Goal: Information Seeking & Learning: Compare options

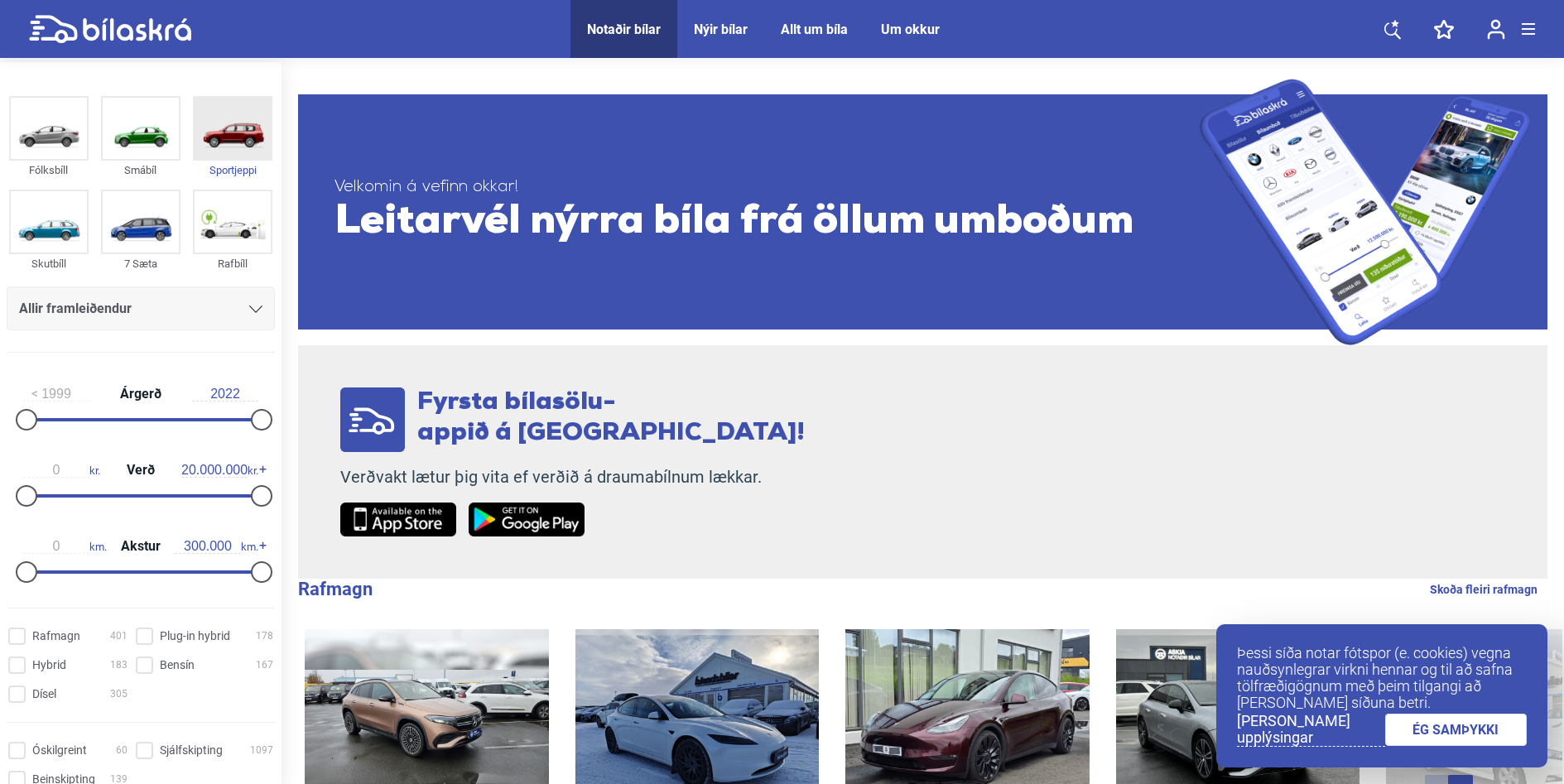
click at [226, 127] on img at bounding box center [233, 128] width 76 height 61
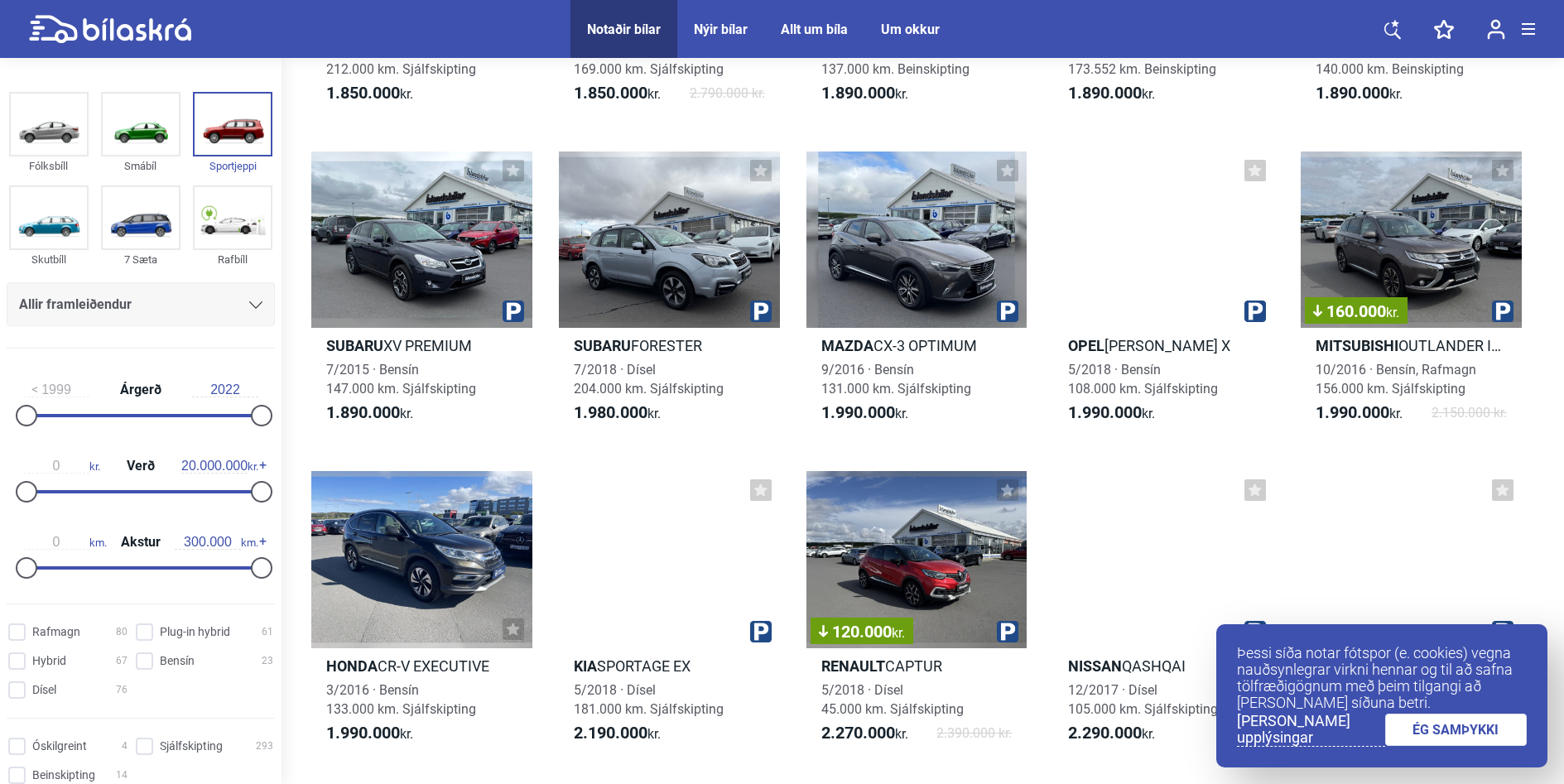
scroll to position [1324, 0]
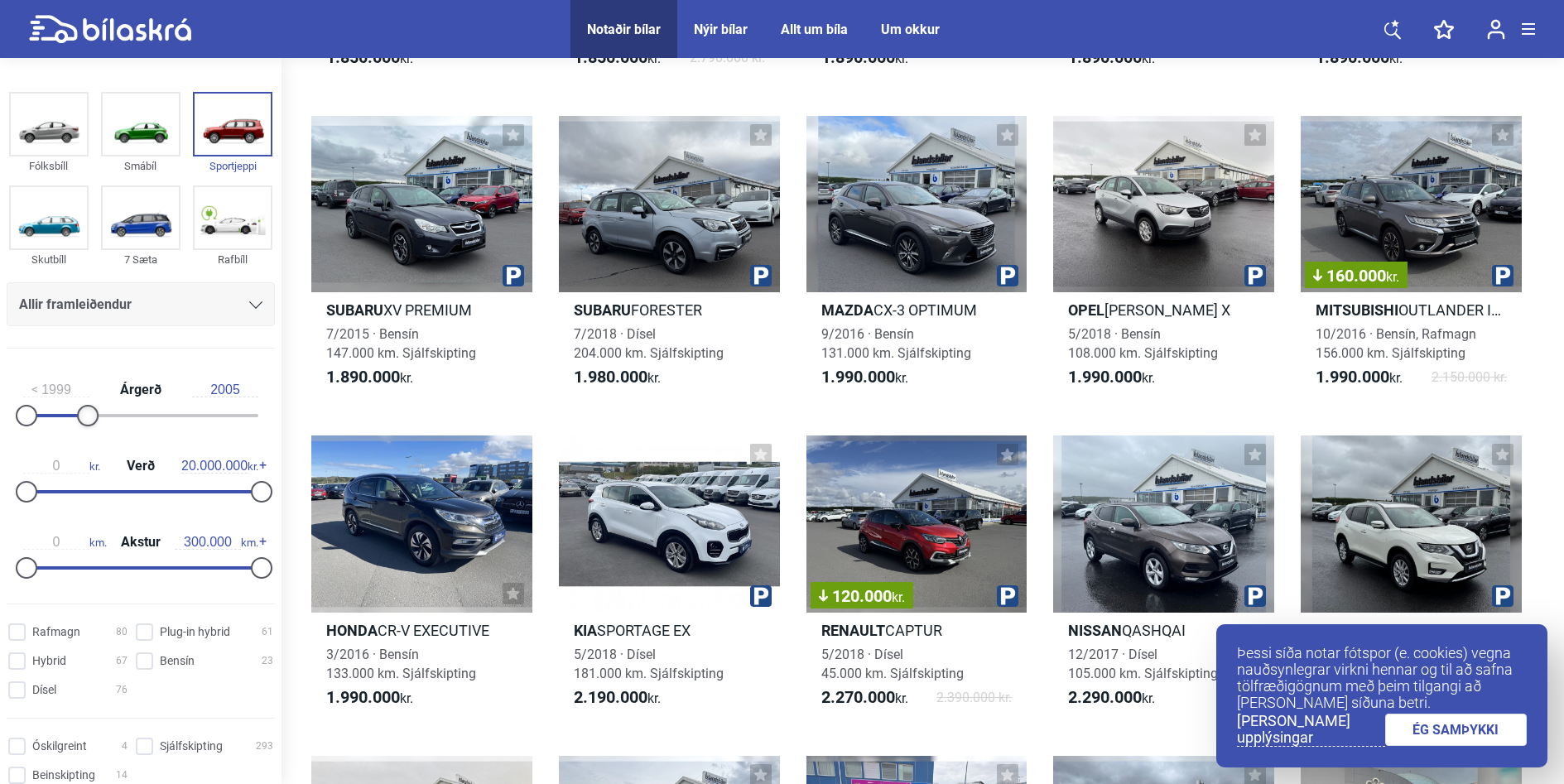
drag, startPoint x: 247, startPoint y: 417, endPoint x: 80, endPoint y: 403, distance: 167.6
click at [80, 403] on div "1999 Árgerð 2005" at bounding box center [140, 400] width 268 height 76
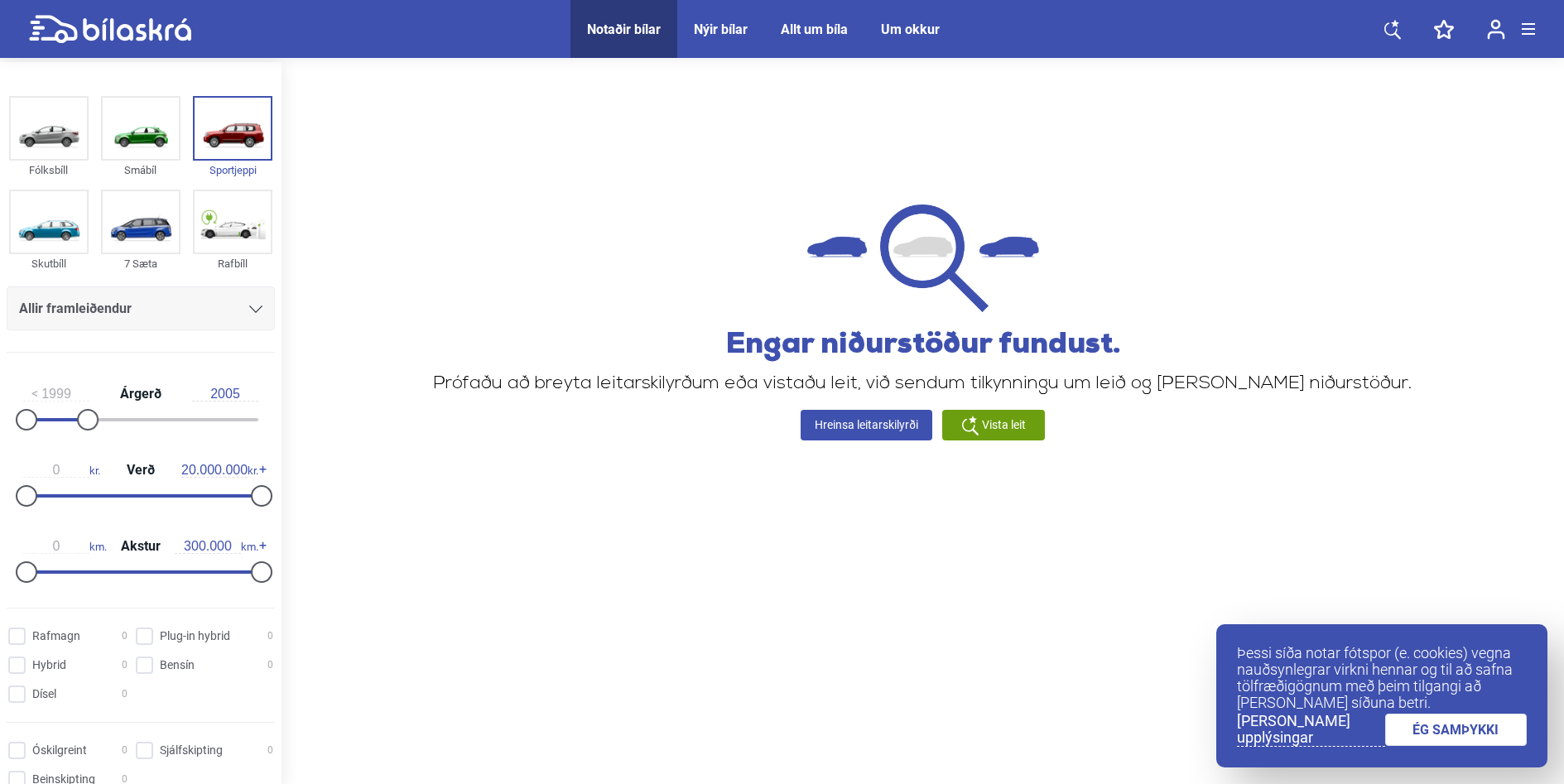
click at [979, 422] on div "Vista leit" at bounding box center [993, 425] width 102 height 31
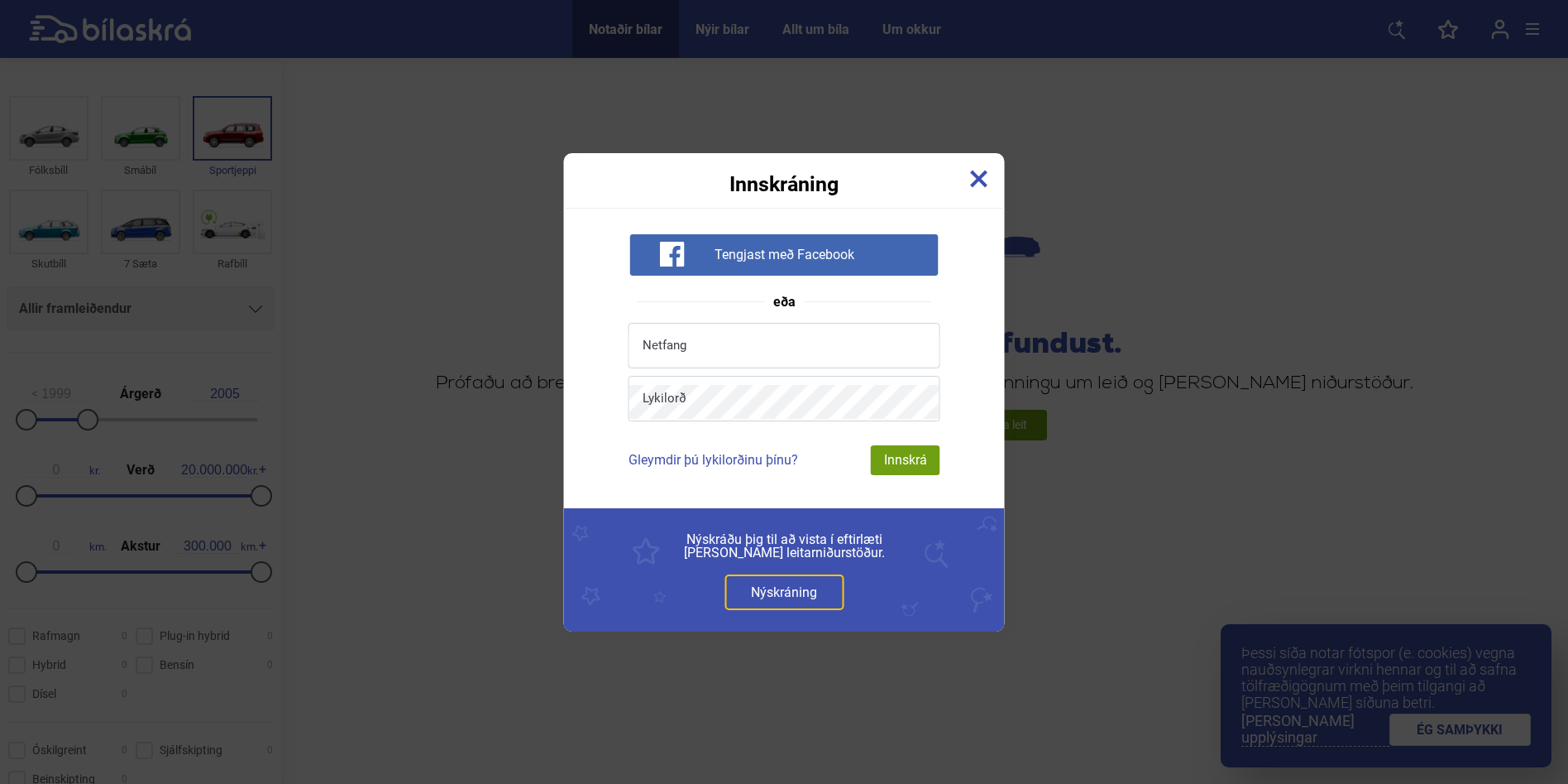
click at [980, 171] on img at bounding box center [978, 179] width 18 height 18
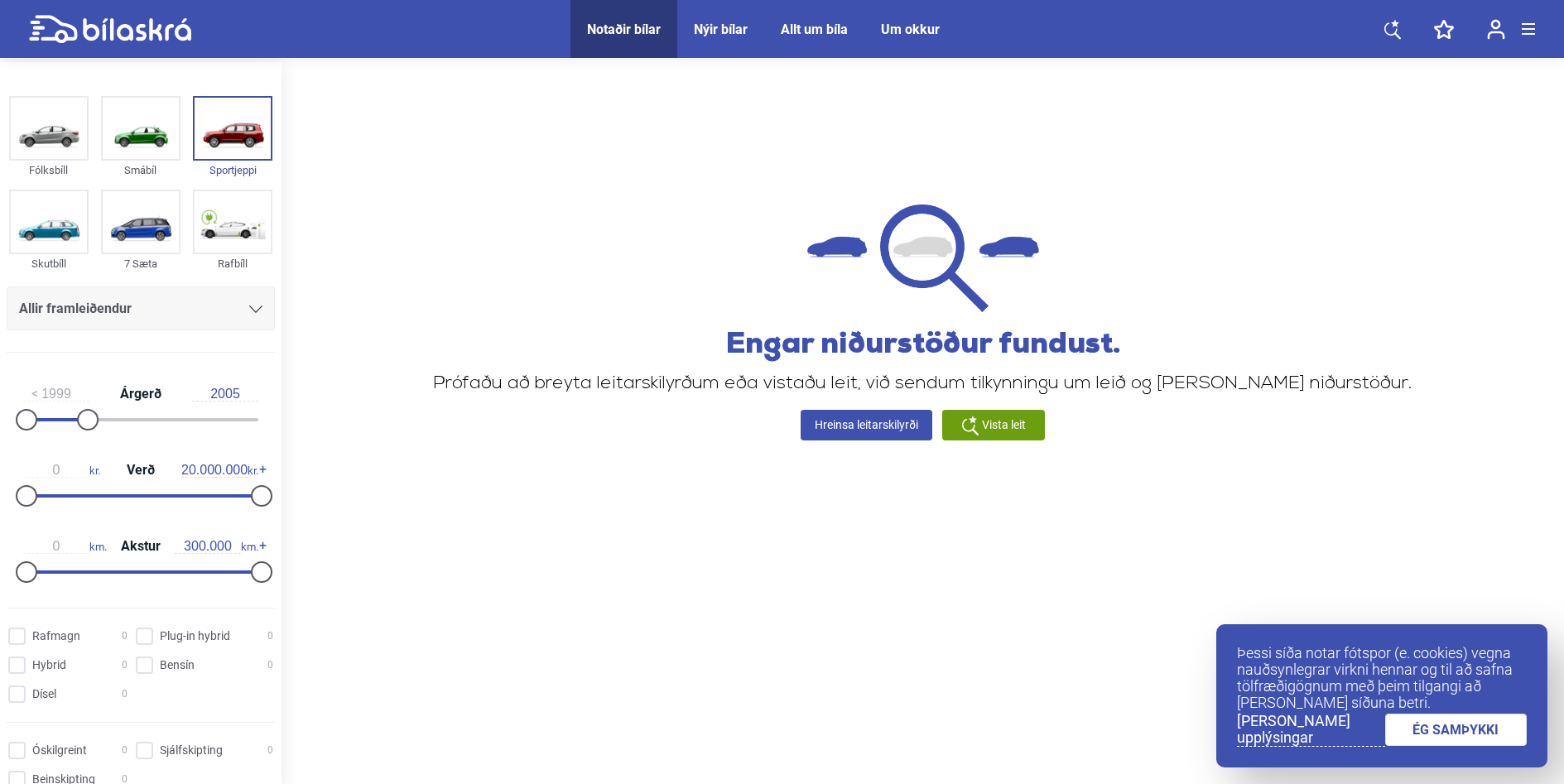
type input "2022"
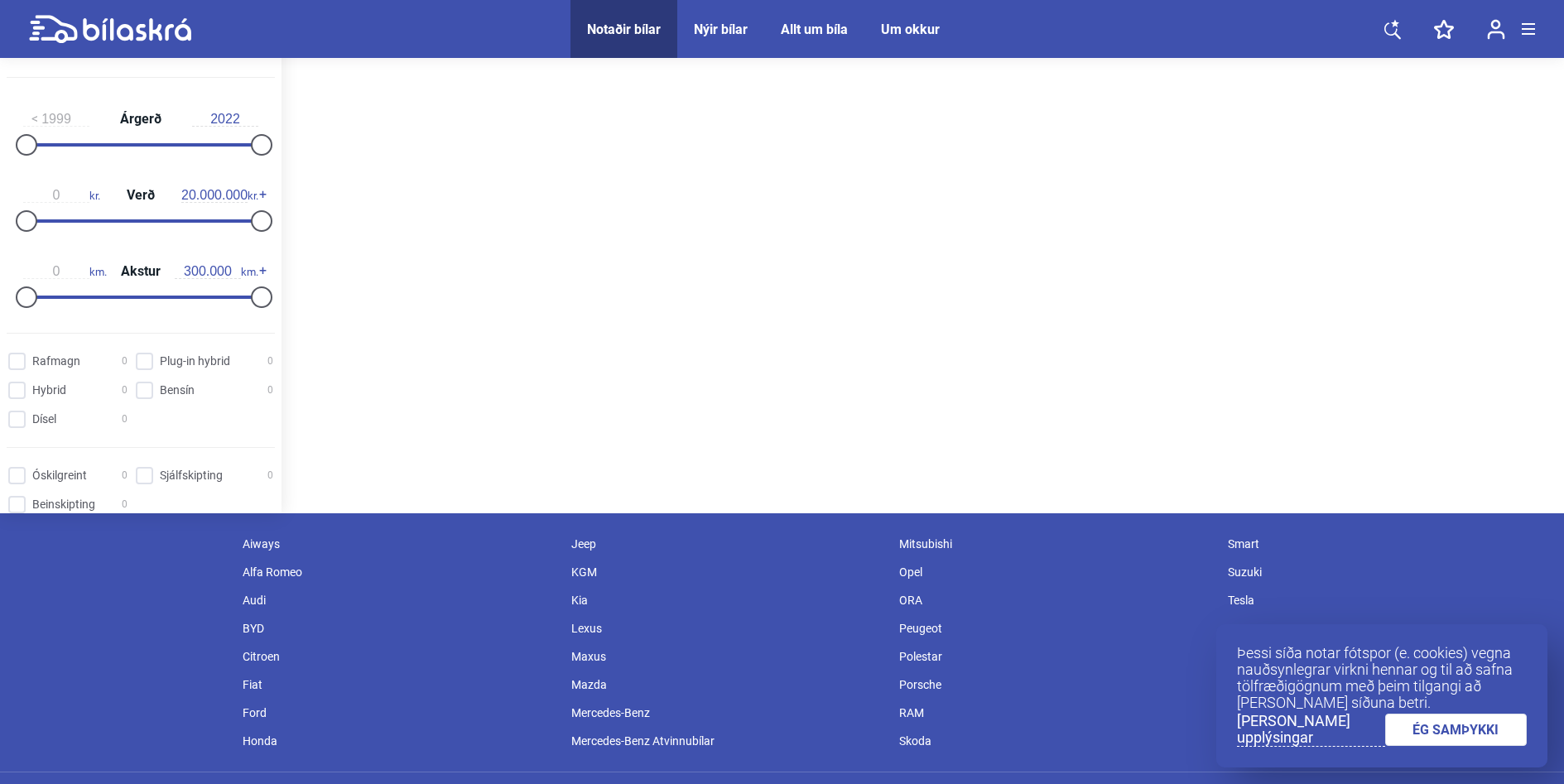
scroll to position [345, 0]
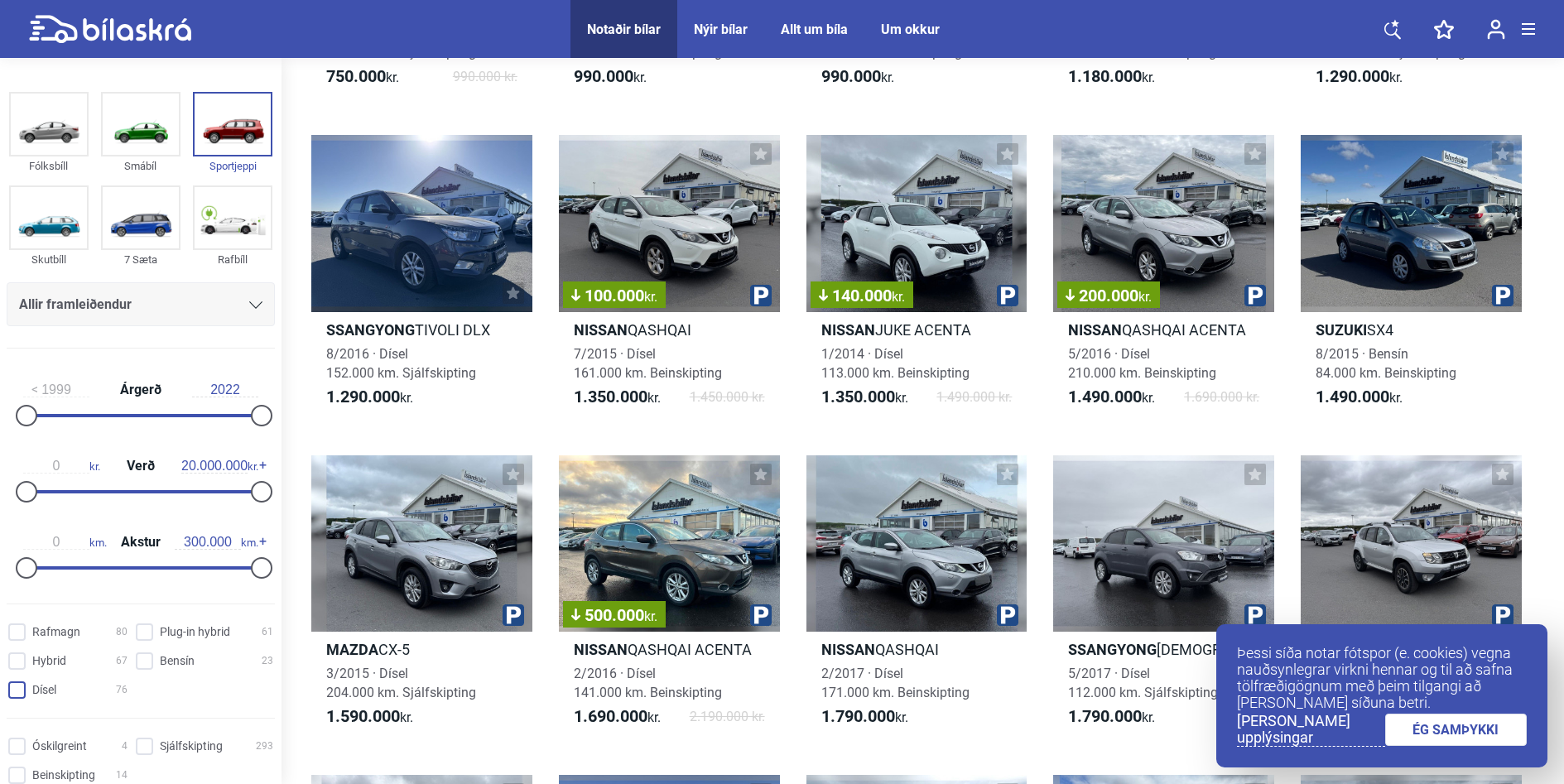
click at [16, 691] on input "Dísel 76" at bounding box center [70, 690] width 119 height 17
checkbox input "true"
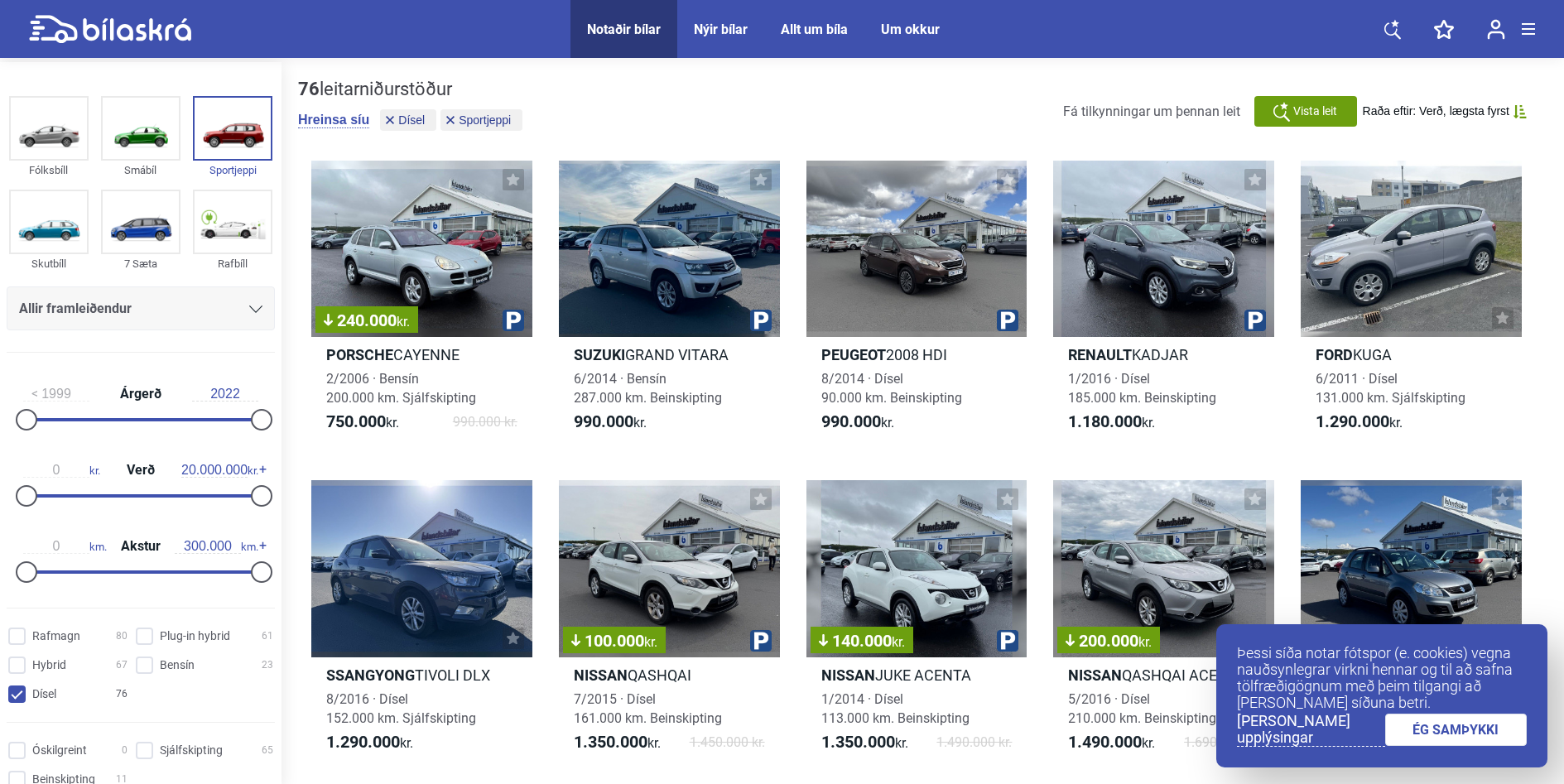
click at [819, 25] on div "Allt um bíla" at bounding box center [814, 30] width 67 height 15
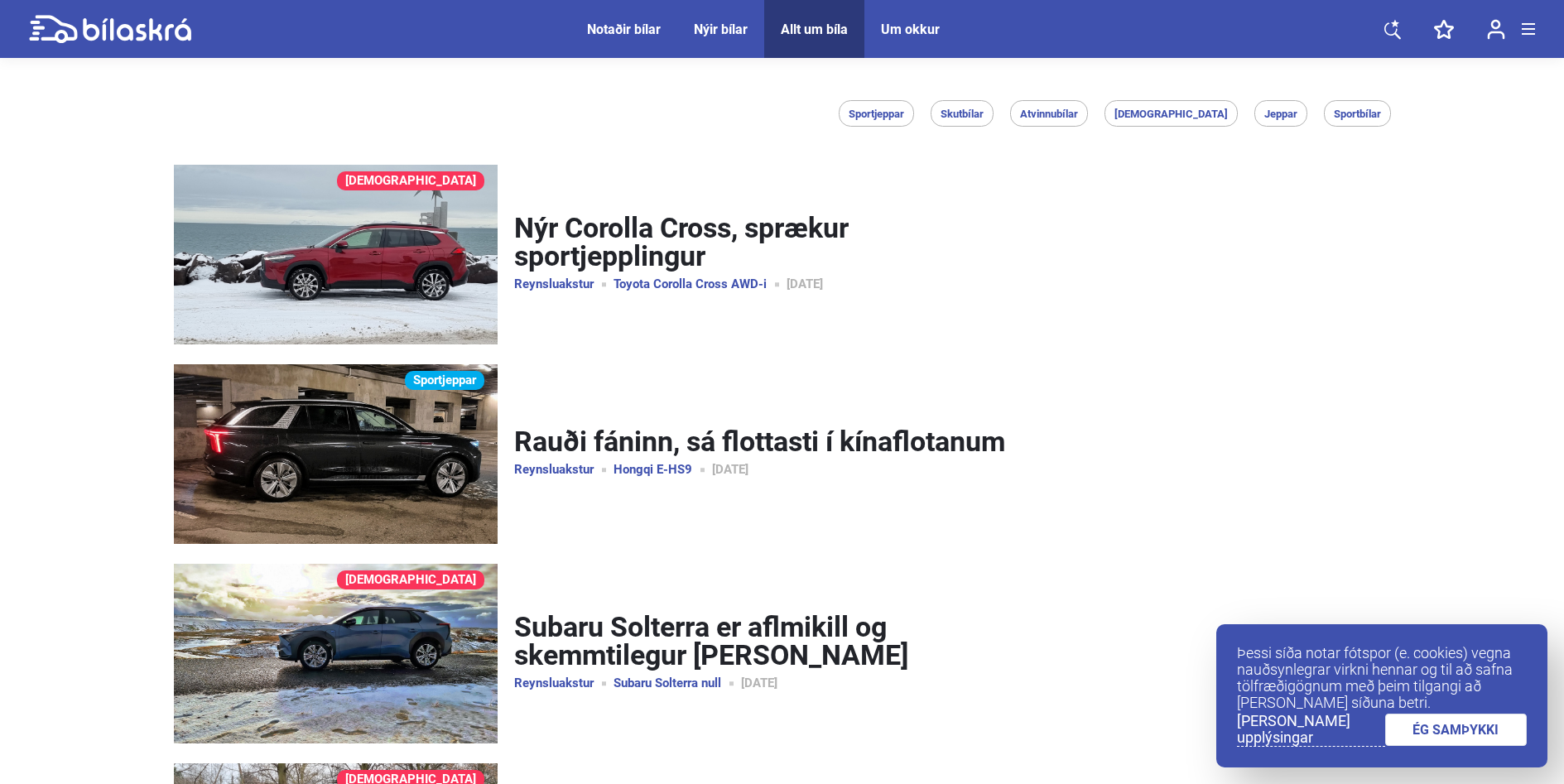
click at [406, 431] on img at bounding box center [335, 454] width 324 height 180
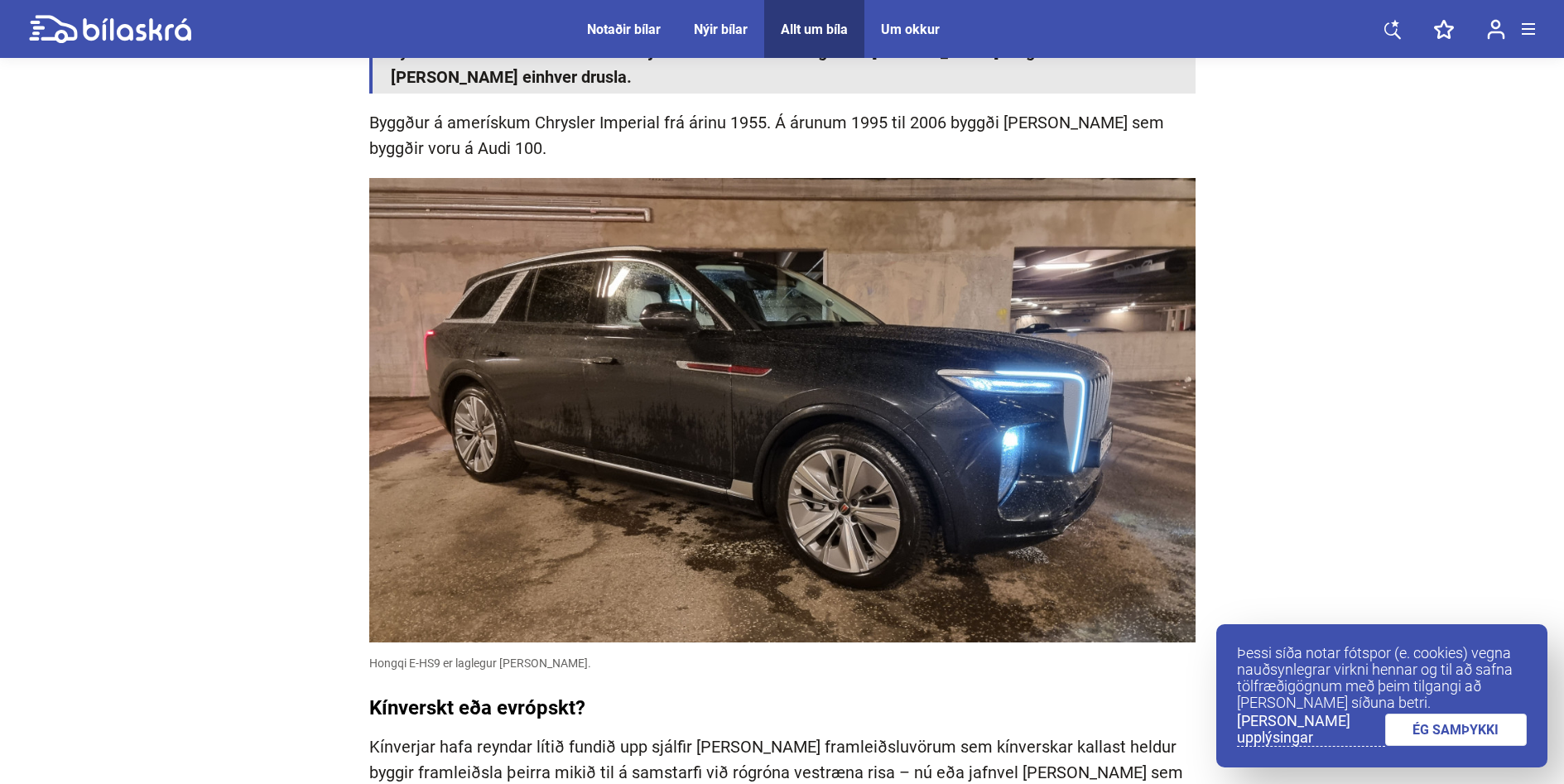
scroll to position [993, 0]
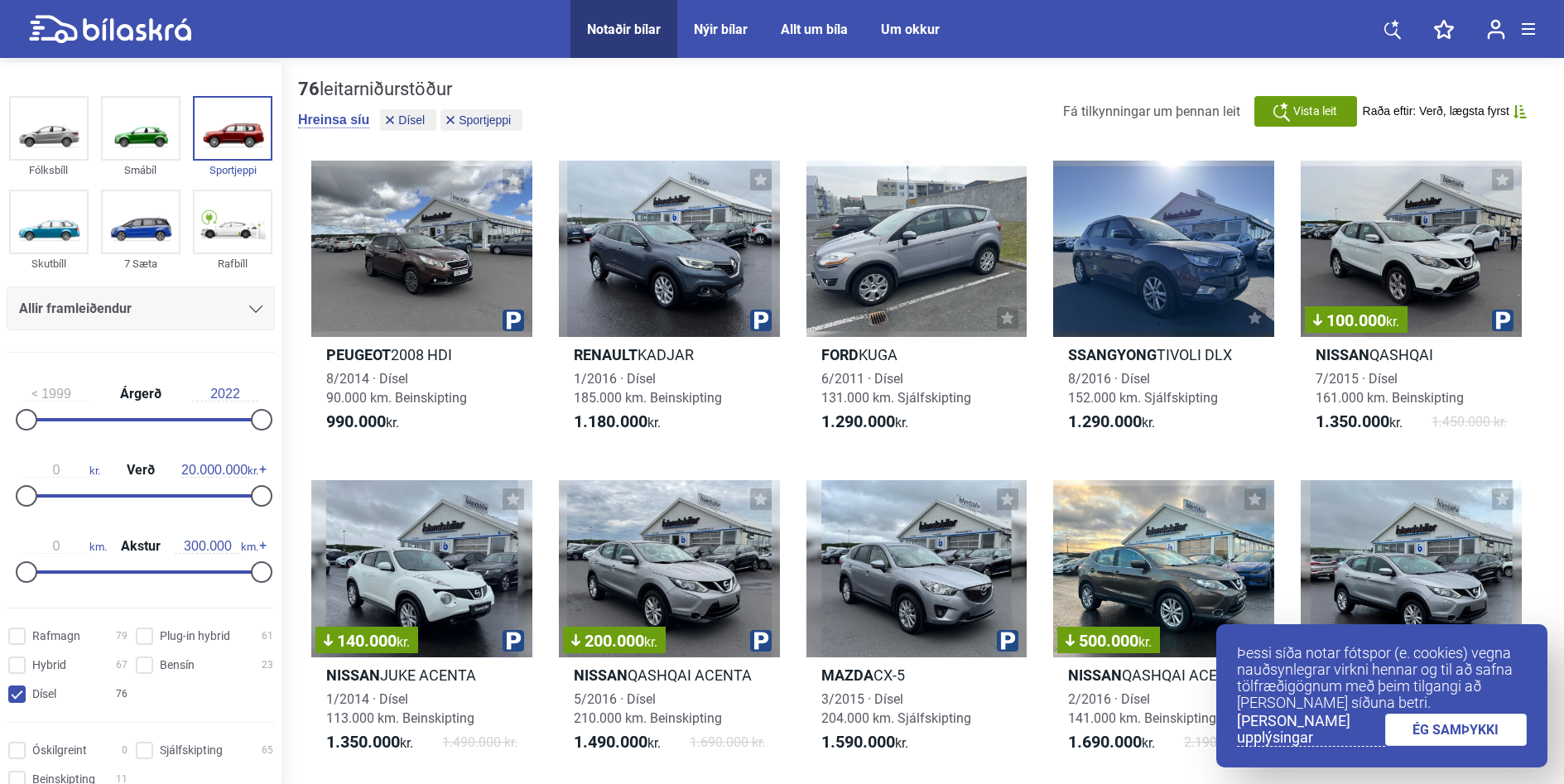
checkbox input "false"
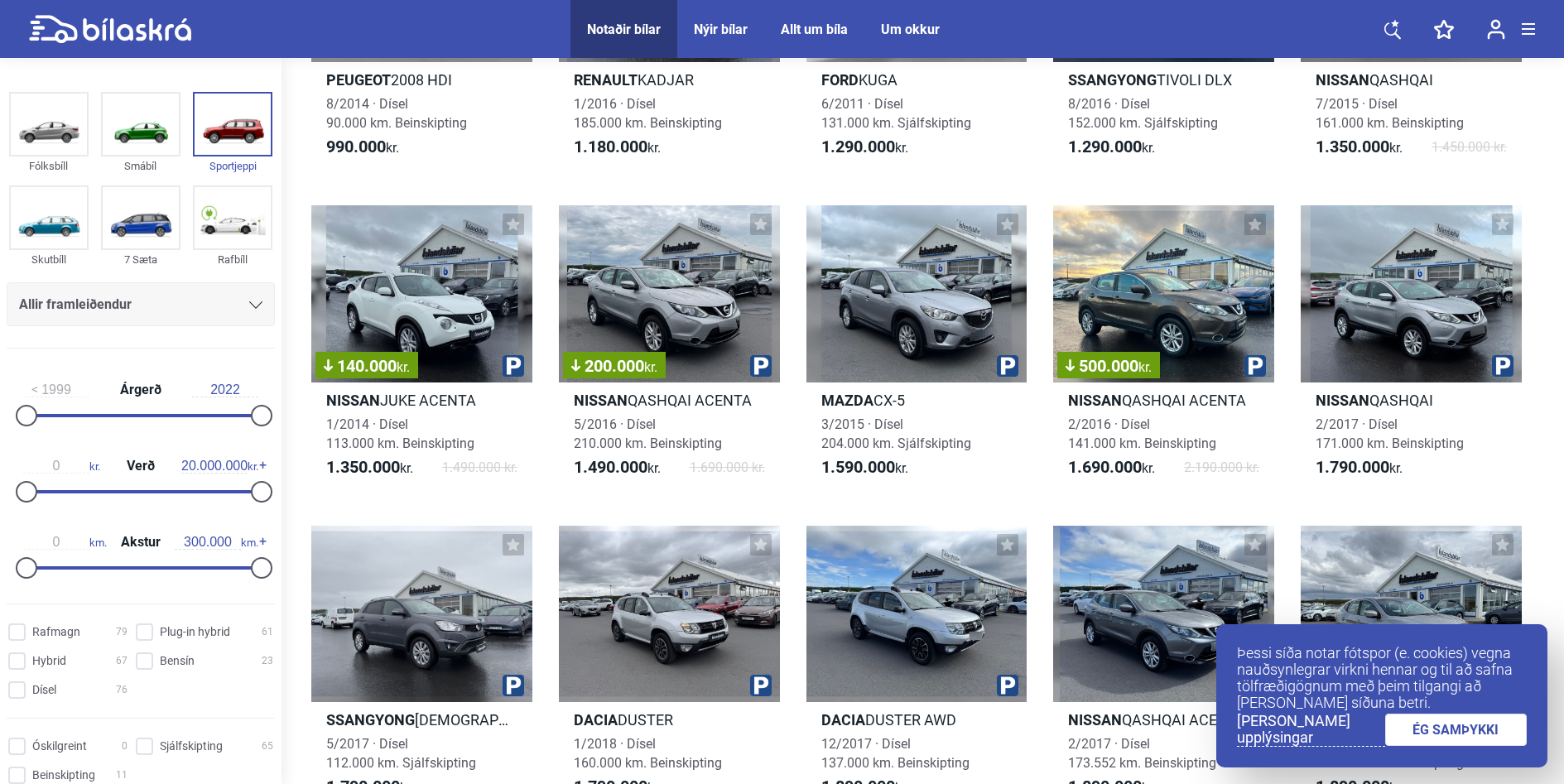
scroll to position [345, 0]
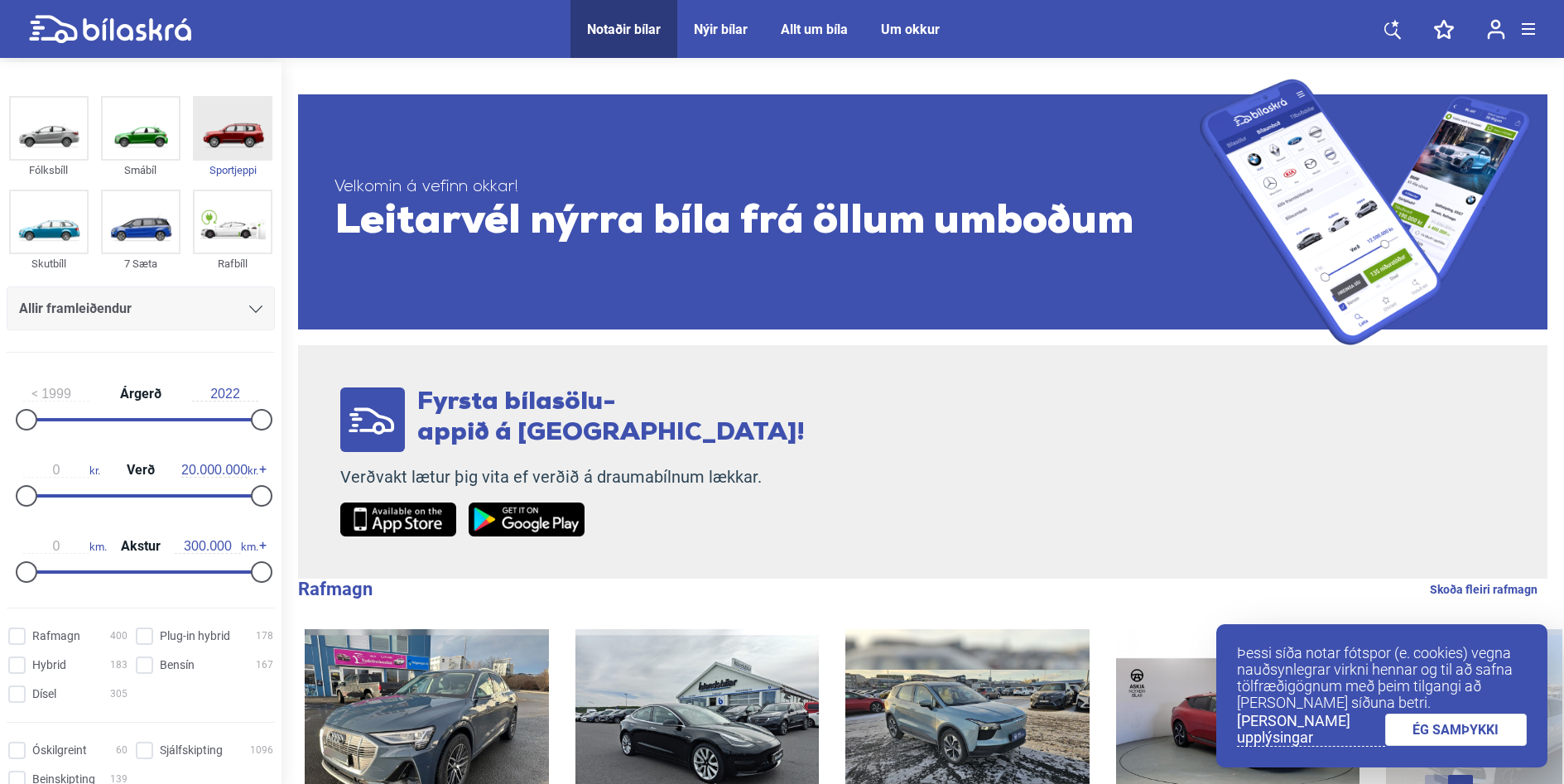
click at [241, 121] on img at bounding box center [233, 128] width 76 height 61
